Goal: Information Seeking & Learning: Learn about a topic

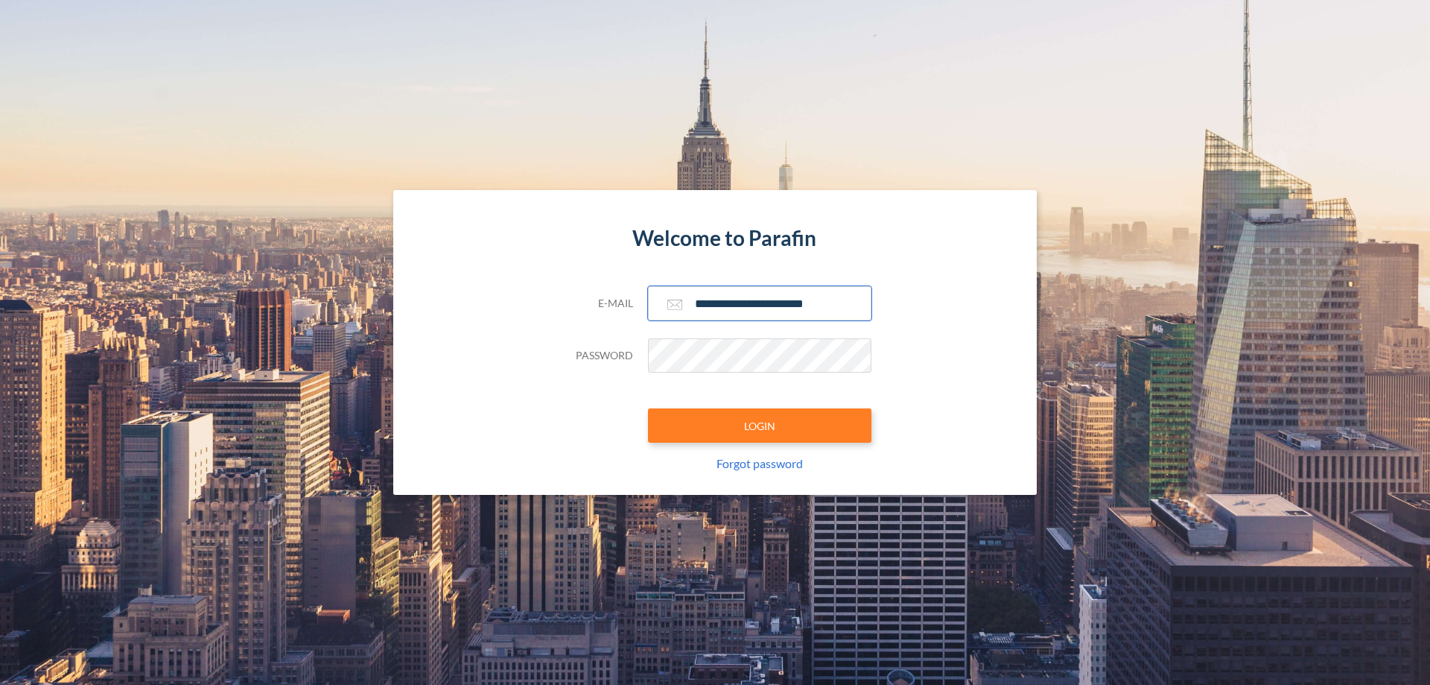
type input "**********"
click at [760, 425] on button "LOGIN" at bounding box center [759, 425] width 223 height 34
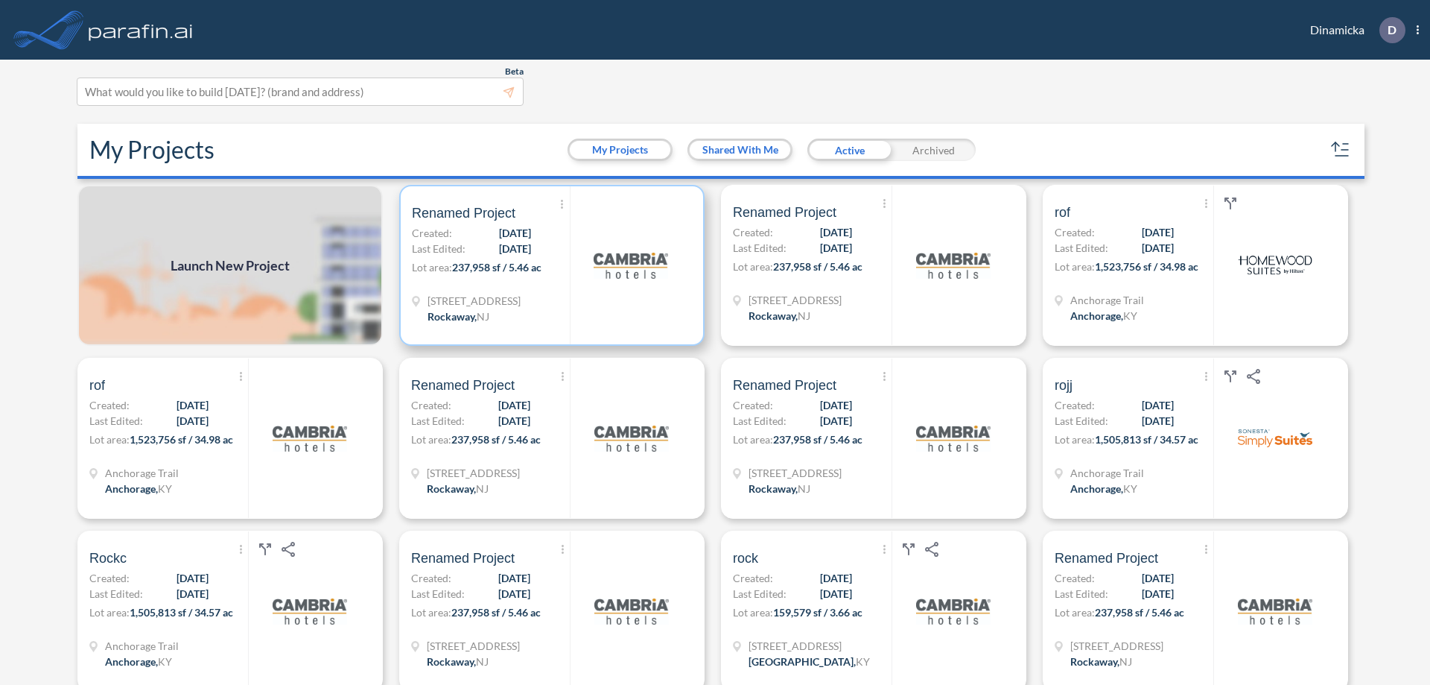
scroll to position [4, 0]
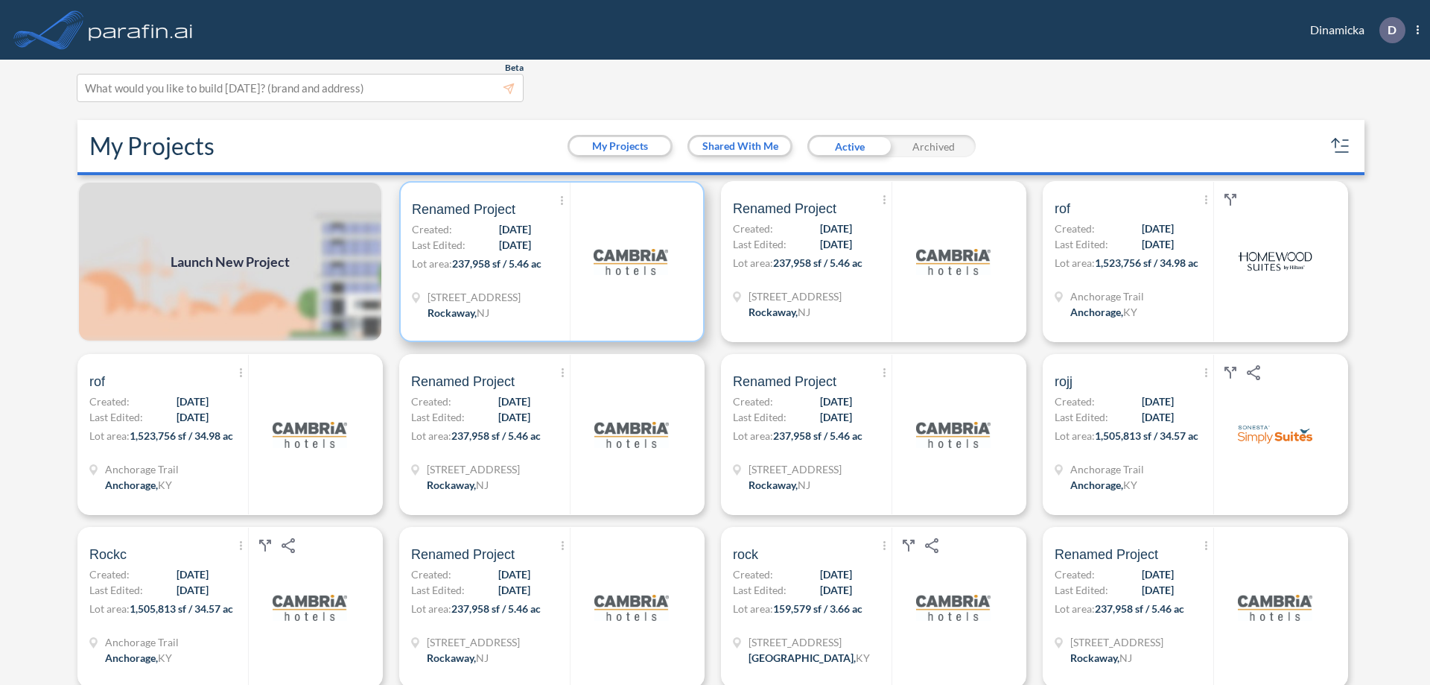
click at [549, 261] on p "Lot area: 237,958 sf / 5.46 ac" at bounding box center [491, 267] width 158 height 22
